Goal: Find specific page/section: Find specific page/section

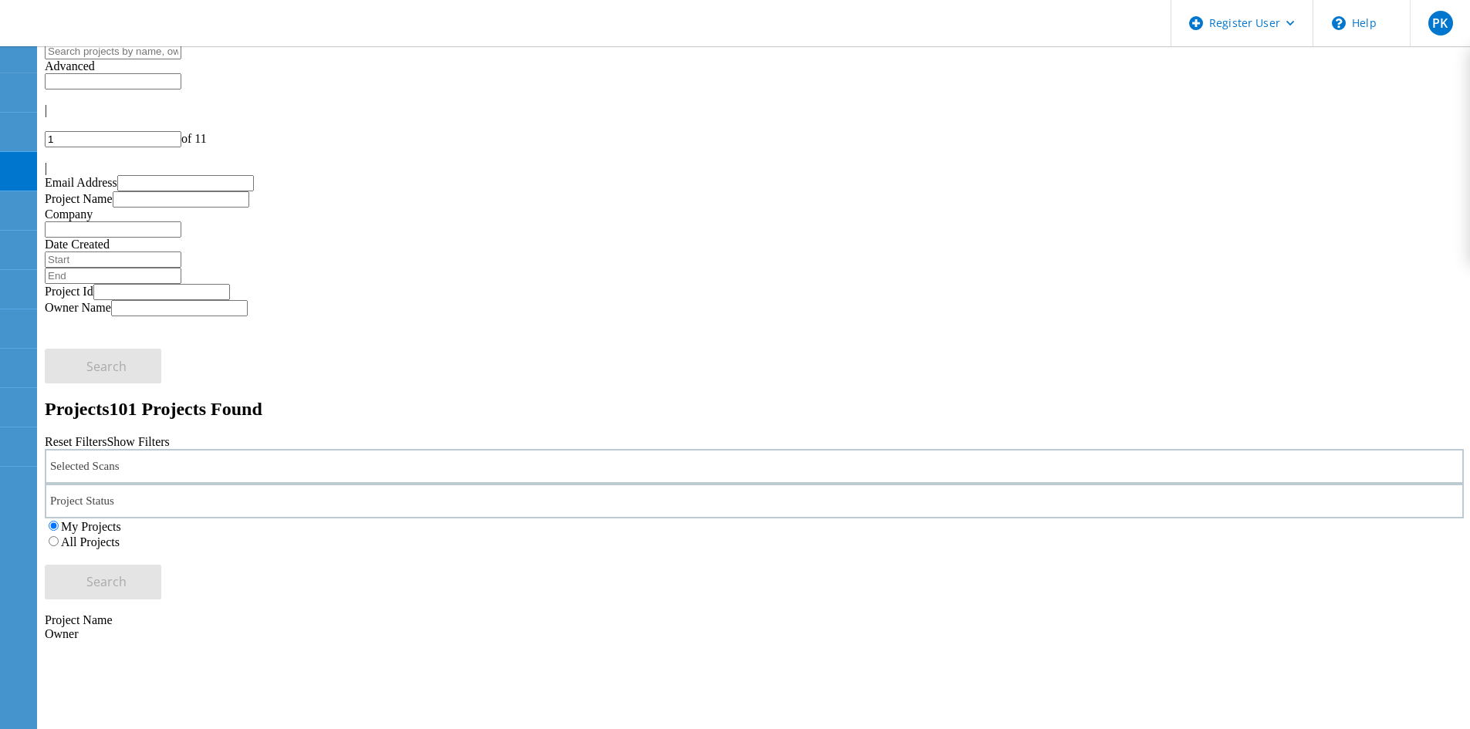
click at [363, 449] on div "Selected Scans" at bounding box center [754, 466] width 1419 height 35
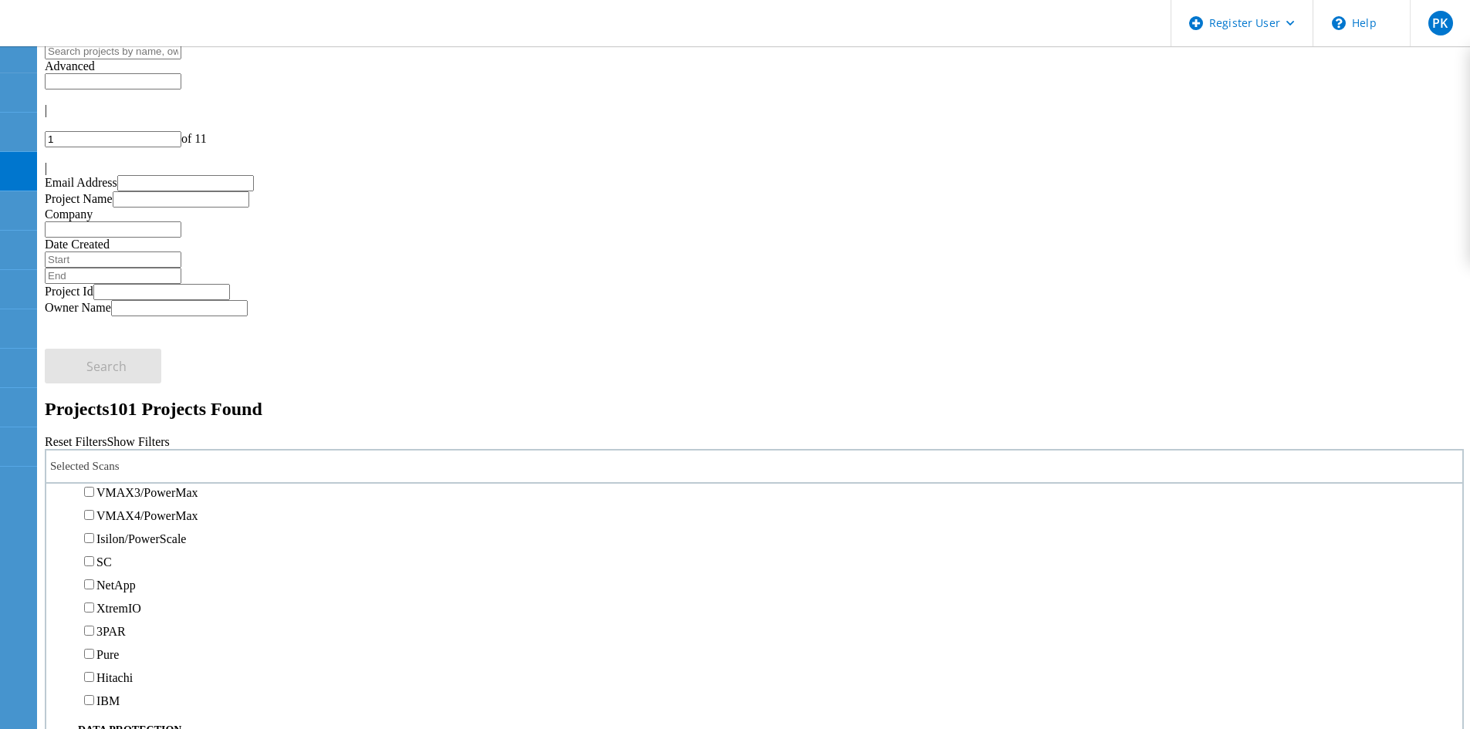
scroll to position [309, 0]
click at [117, 471] on label "CLARiiON/VNX" at bounding box center [140, 477] width 88 height 13
click at [94, 471] on input "CLARiiON/VNX" at bounding box center [89, 476] width 10 height 10
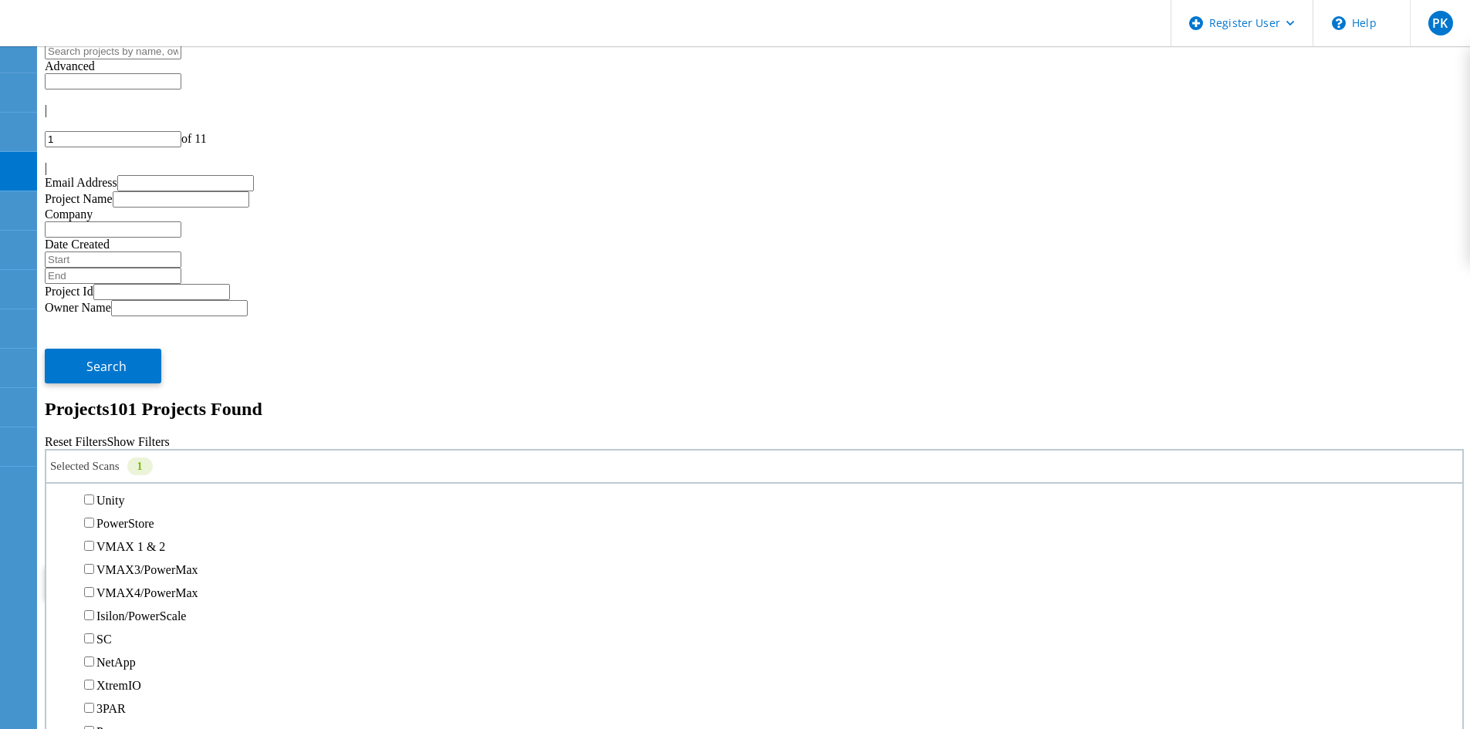
click at [120, 536] on label "All Projects" at bounding box center [90, 542] width 59 height 13
click at [59, 536] on input "All Projects" at bounding box center [54, 541] width 10 height 10
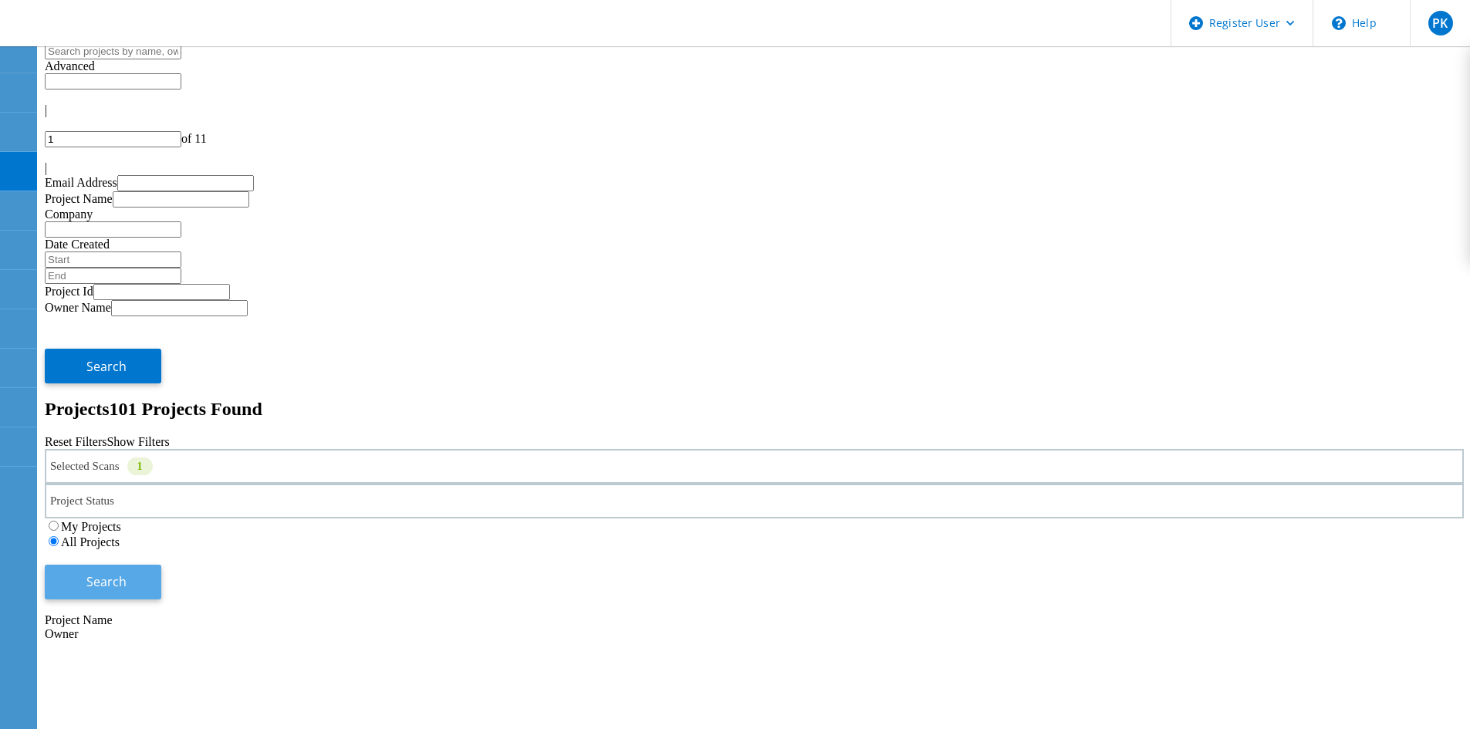
click at [127, 573] on span "Search" at bounding box center [106, 581] width 40 height 17
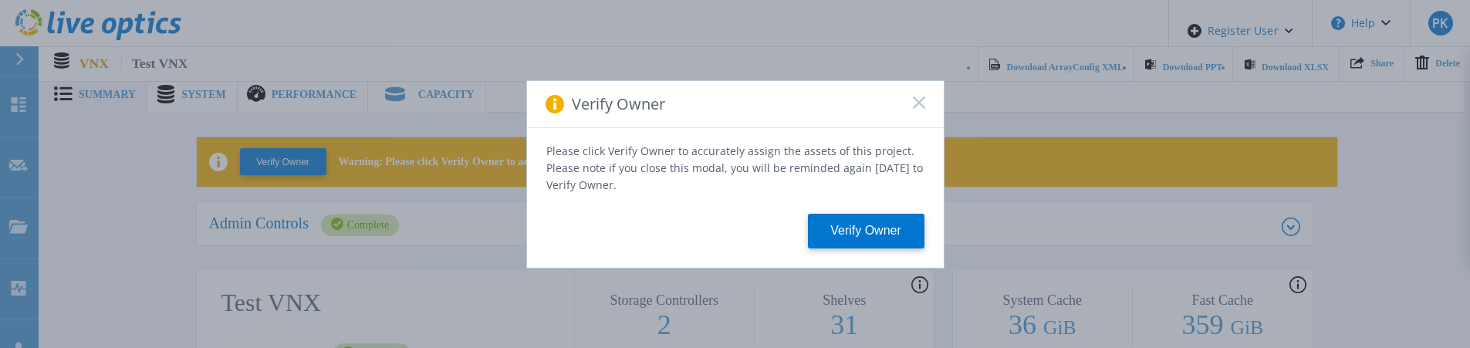
click at [915, 106] on rect at bounding box center [918, 102] width 13 height 13
